Goal: Obtain resource: Obtain resource

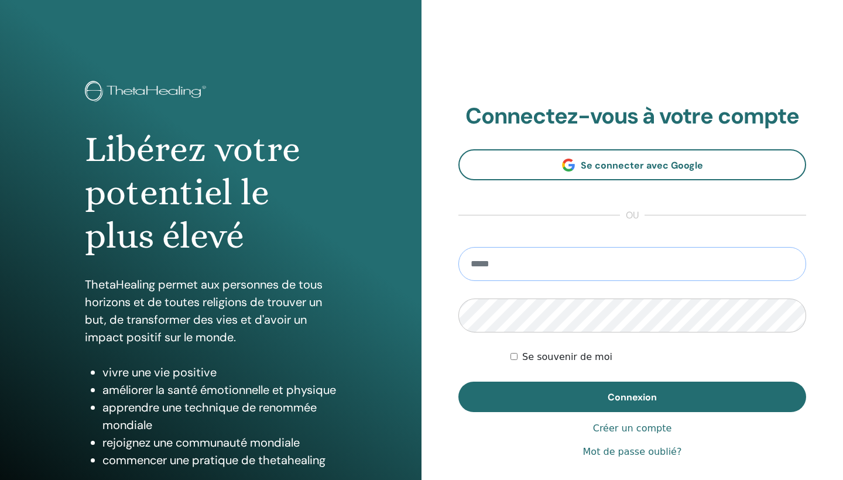
type input "**********"
click at [633, 397] on button "Connexion" at bounding box center [633, 397] width 348 height 30
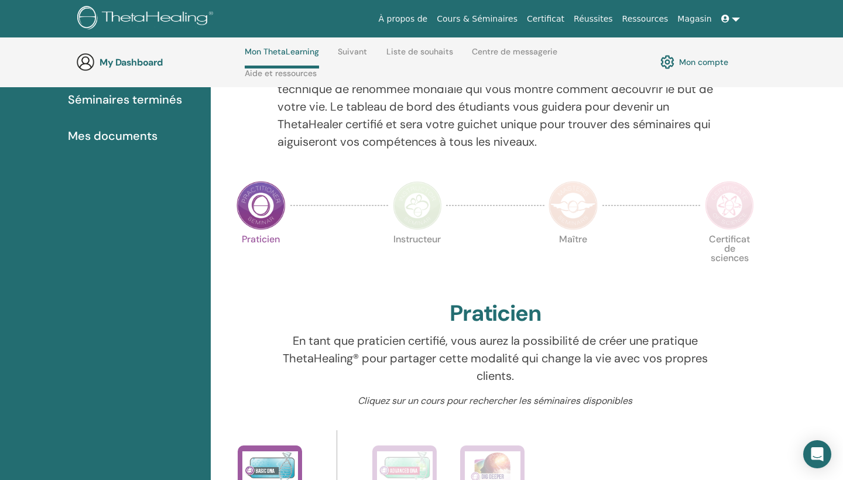
scroll to position [153, 0]
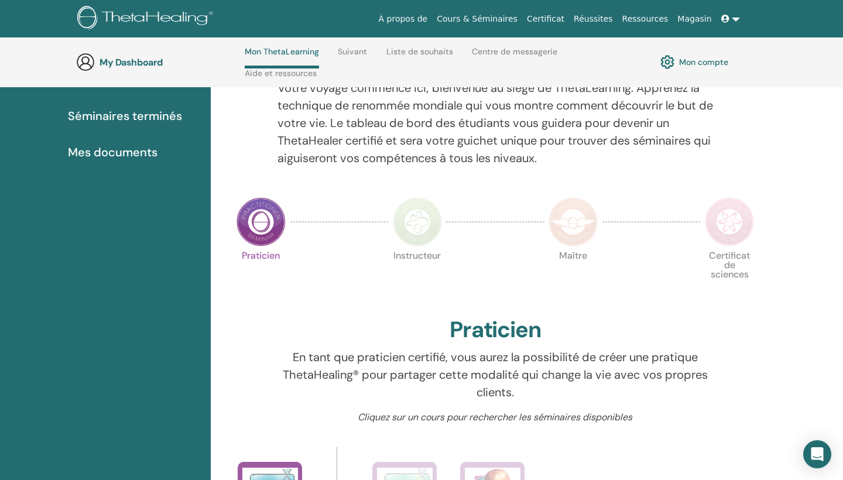
click at [124, 151] on span "Mes documents" at bounding box center [113, 152] width 90 height 18
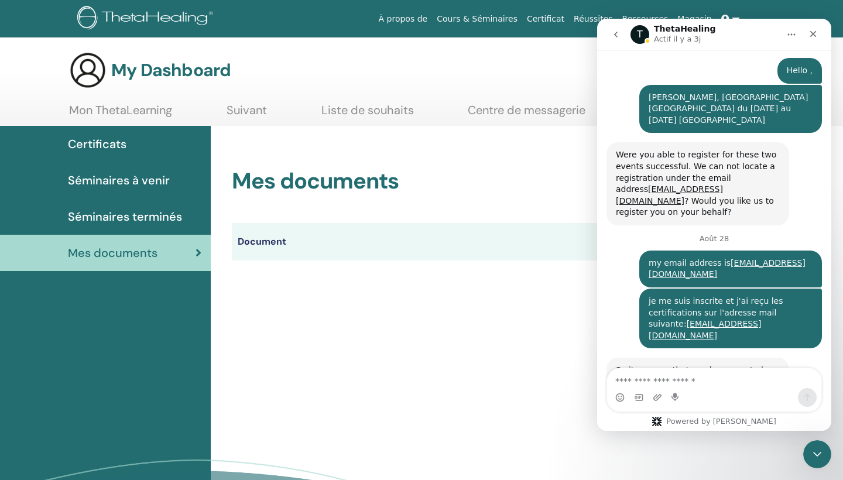
scroll to position [483, 0]
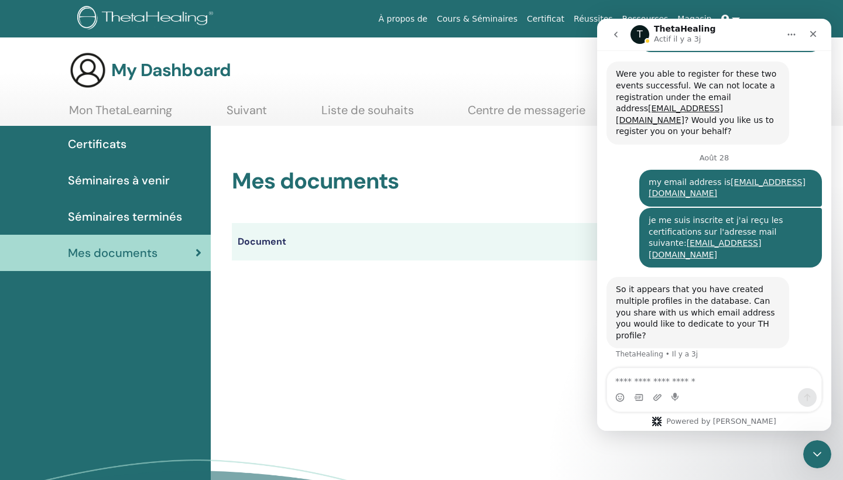
click at [539, 332] on div "Mes documents Document Manuels Certificats" at bounding box center [527, 351] width 633 height 451
click at [822, 39] on div "Fermer" at bounding box center [813, 33] width 21 height 21
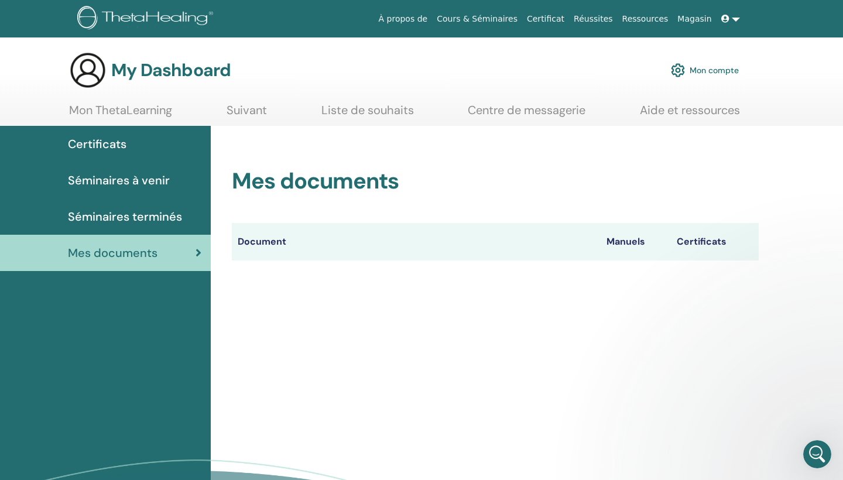
scroll to position [0, 0]
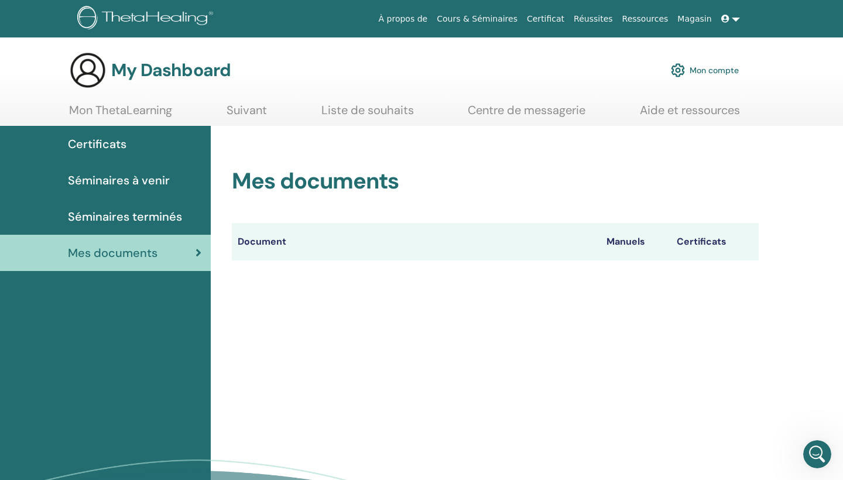
click at [733, 18] on link at bounding box center [731, 19] width 28 height 22
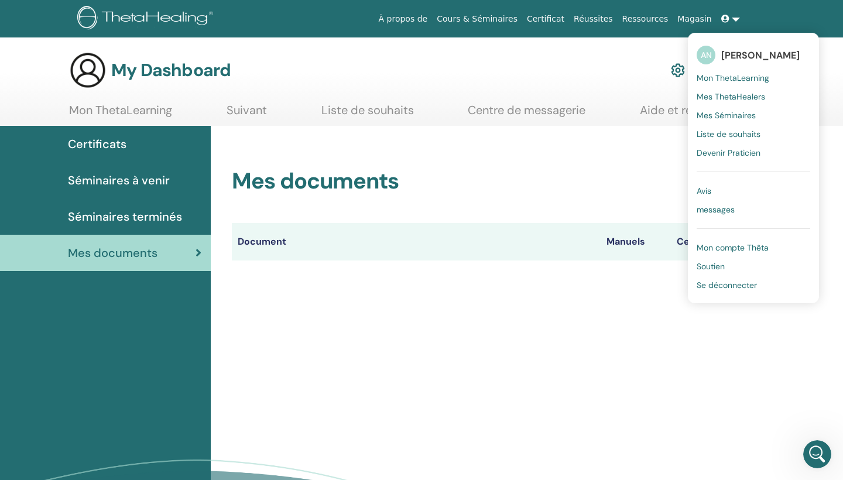
click at [724, 283] on span "Se déconnecter" at bounding box center [727, 285] width 60 height 11
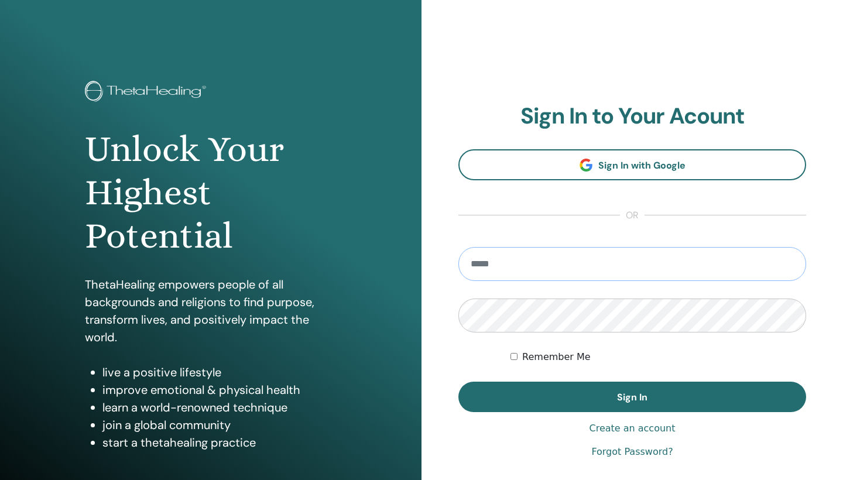
type input "**********"
click at [565, 261] on input "**********" at bounding box center [633, 264] width 348 height 34
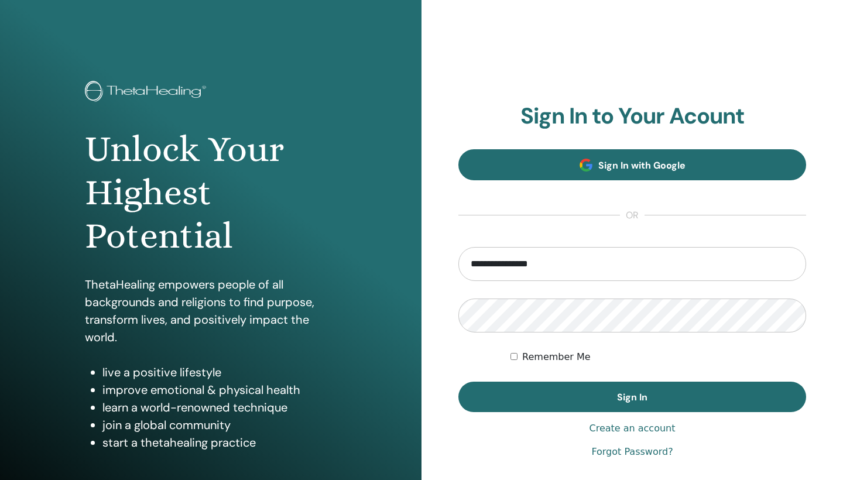
click at [625, 167] on span "Sign In with Google" at bounding box center [642, 165] width 87 height 12
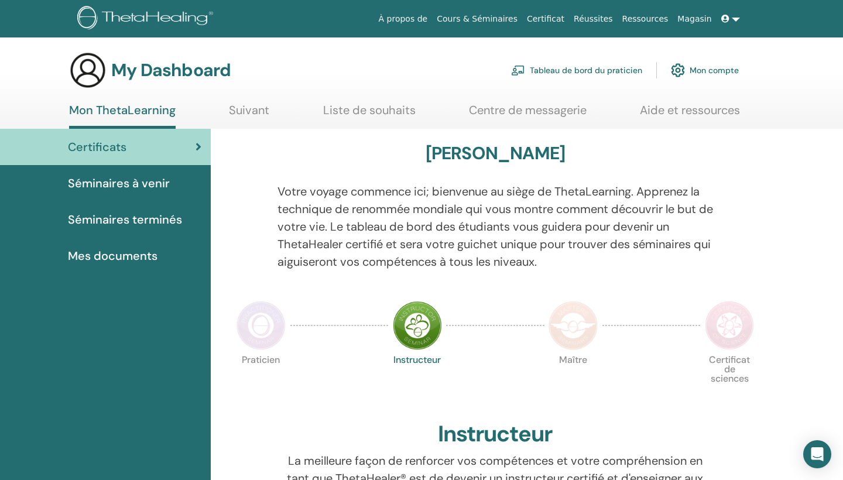
click at [732, 22] on link at bounding box center [731, 19] width 28 height 22
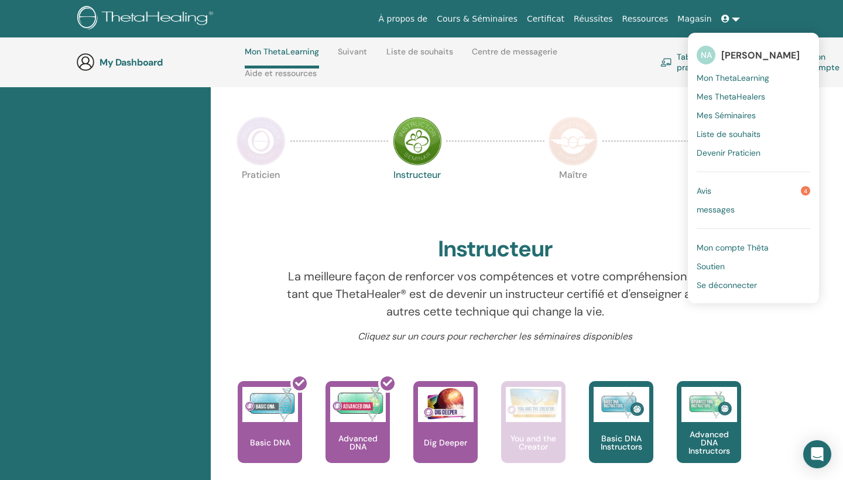
scroll to position [201, 0]
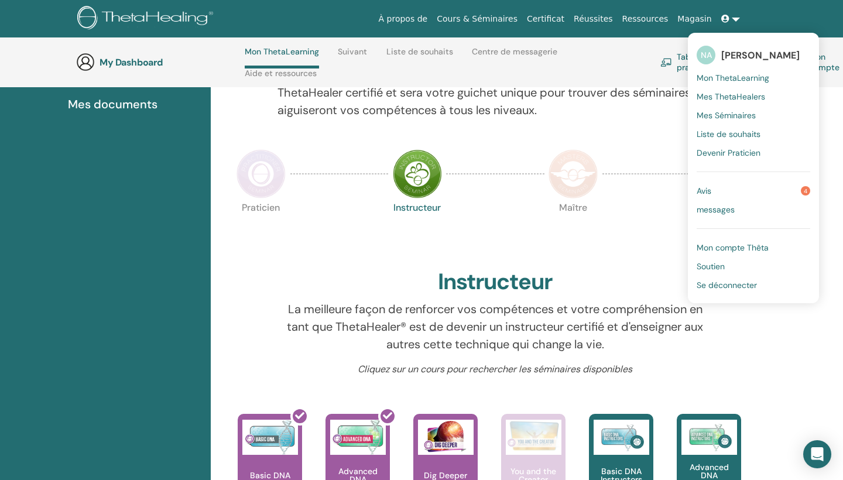
click at [415, 187] on img at bounding box center [417, 173] width 49 height 49
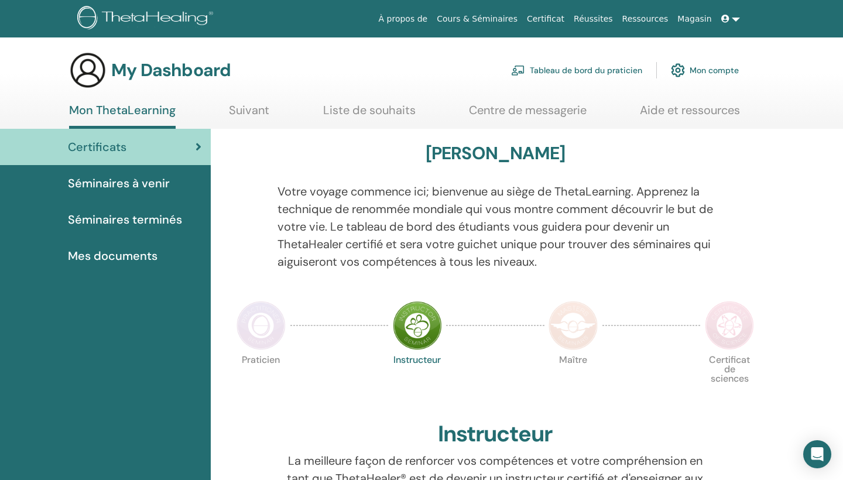
click at [710, 72] on link "Mon compte" at bounding box center [705, 70] width 68 height 26
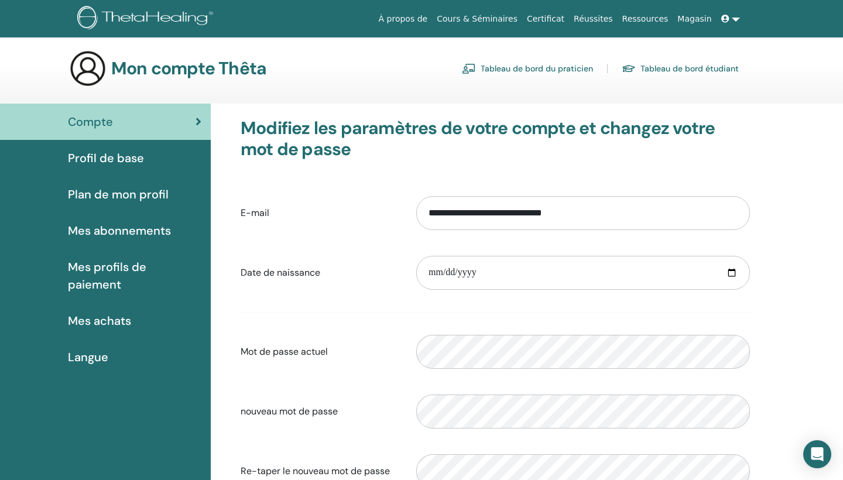
scroll to position [1, 0]
click at [187, 268] on span "Mes profils de paiement" at bounding box center [135, 276] width 134 height 35
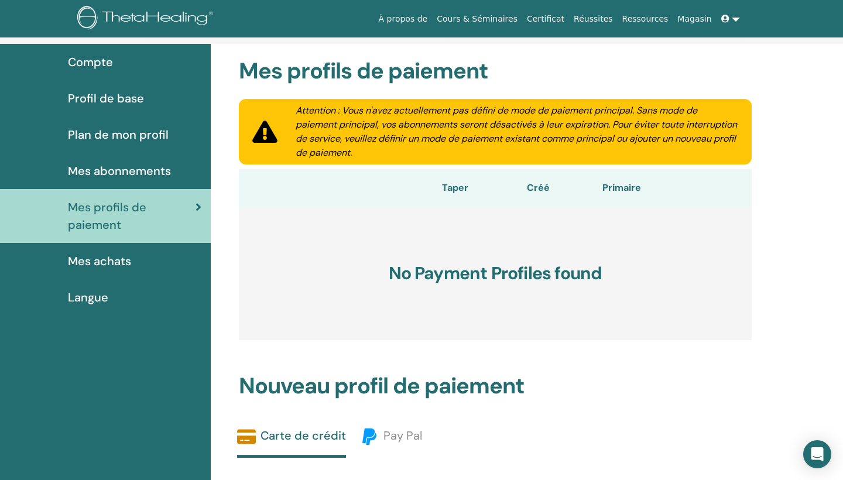
scroll to position [1, 0]
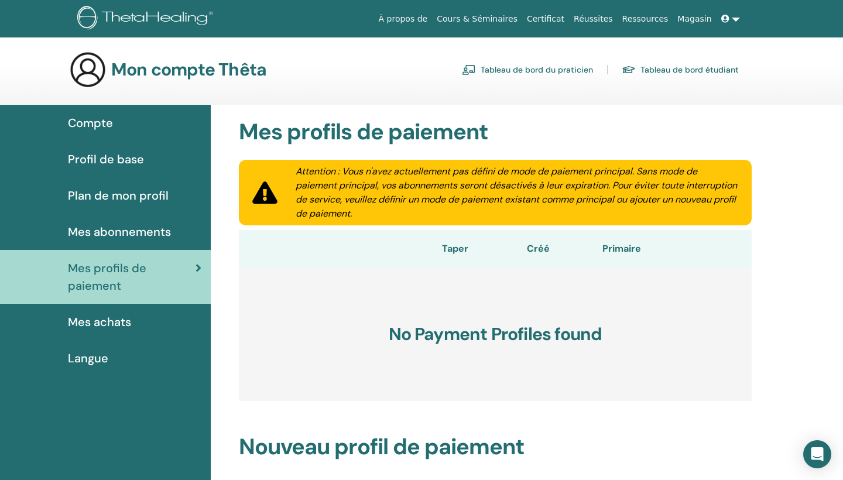
click at [149, 198] on span "Plan de mon profil" at bounding box center [118, 196] width 101 height 18
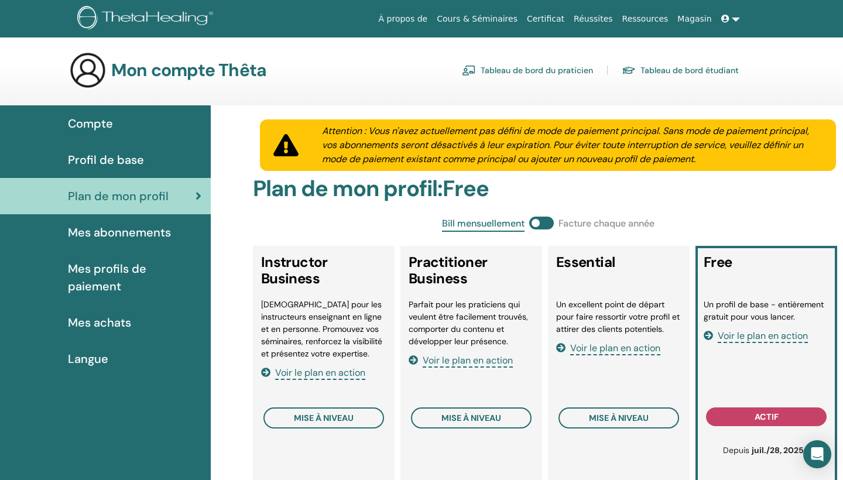
click at [118, 314] on span "Mes achats" at bounding box center [99, 323] width 63 height 18
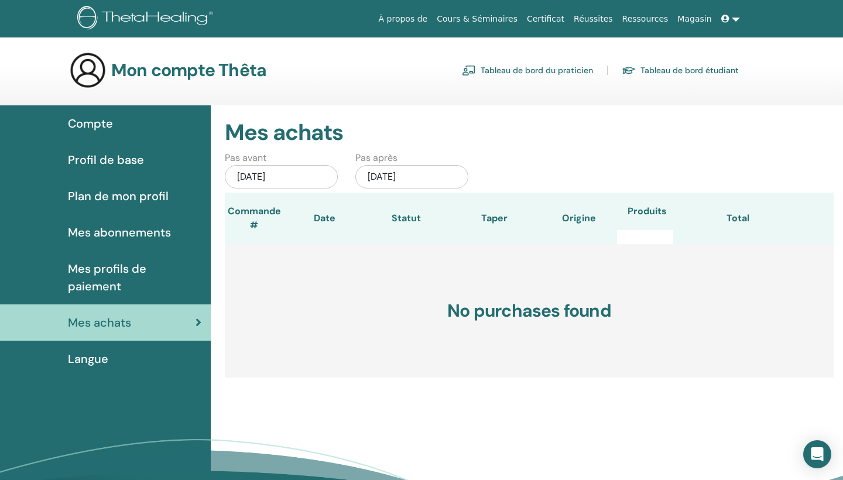
click at [117, 162] on span "Profil de base" at bounding box center [106, 160] width 76 height 18
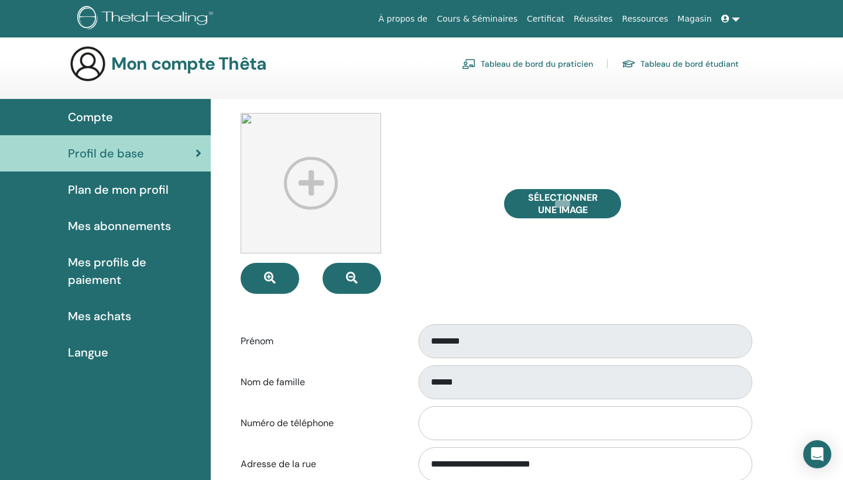
scroll to position [4, 0]
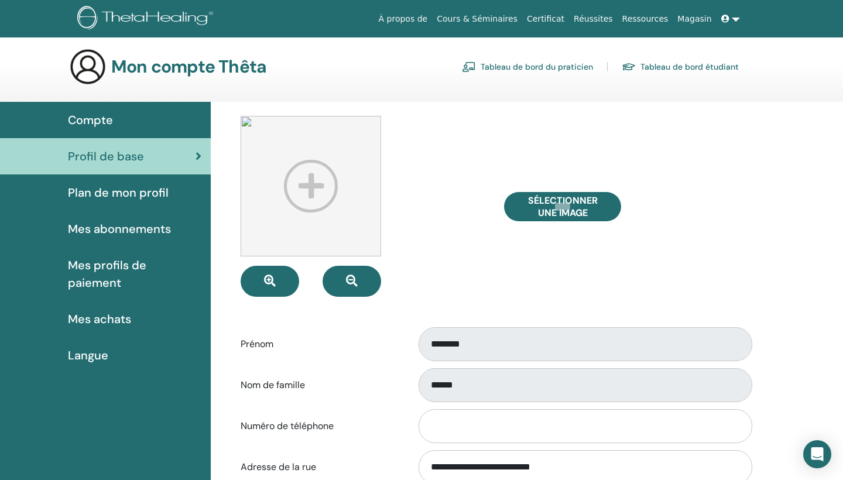
click at [100, 121] on span "Compte" at bounding box center [90, 120] width 45 height 18
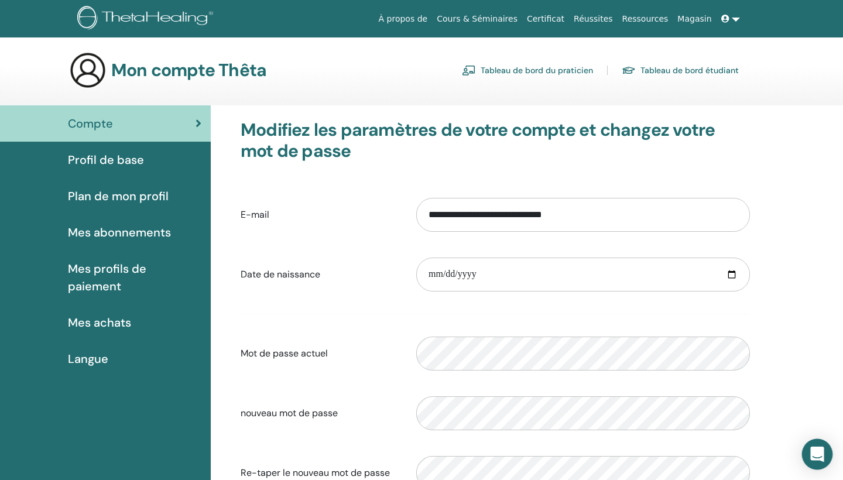
click at [816, 447] on icon "Open Intercom Messenger" at bounding box center [817, 454] width 13 height 15
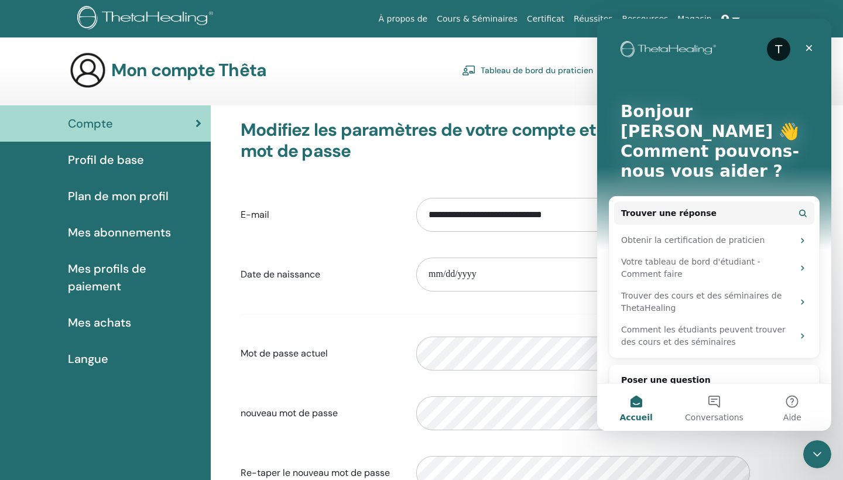
click at [778, 46] on div "T" at bounding box center [778, 48] width 23 height 23
click at [549, 20] on link "Certificat" at bounding box center [545, 19] width 47 height 22
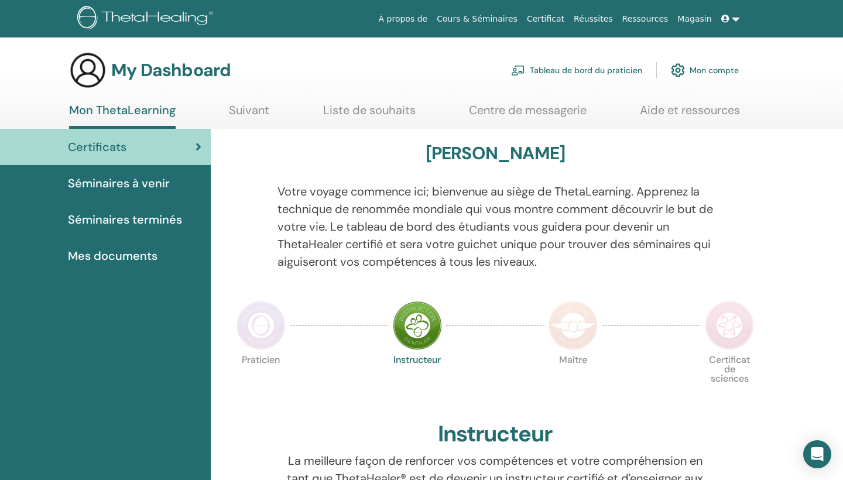
click at [140, 254] on span "Mes documents" at bounding box center [113, 256] width 90 height 18
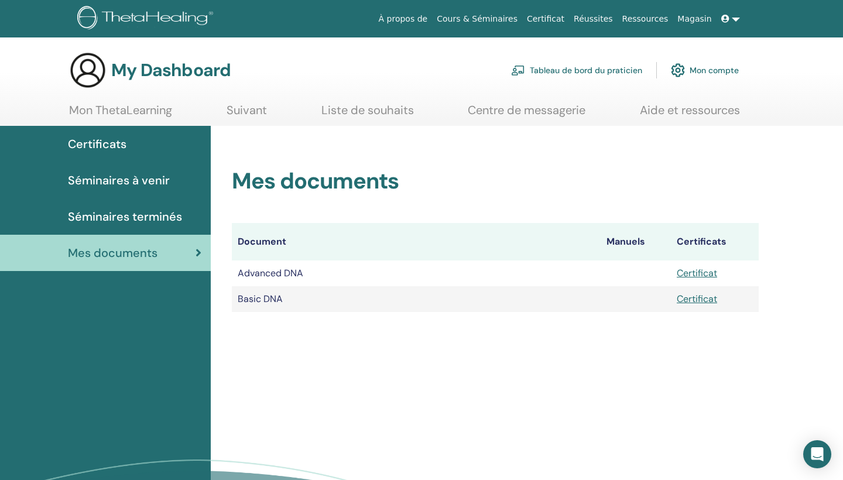
click at [695, 272] on link "Certificat" at bounding box center [697, 273] width 40 height 12
click at [690, 297] on link "Certificat" at bounding box center [697, 299] width 40 height 12
